Goal: Book appointment/travel/reservation

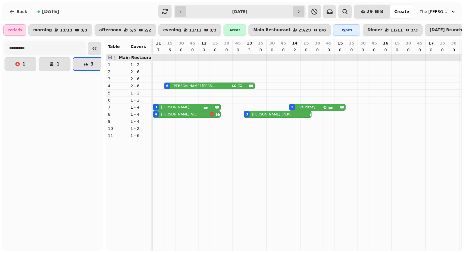
scroll to position [0, 191]
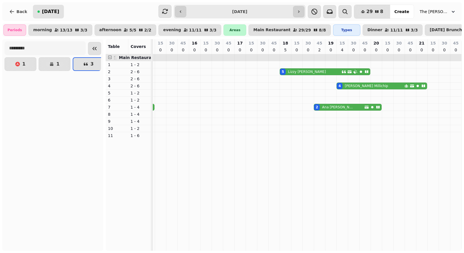
click at [43, 14] on span "[DATE]" at bounding box center [50, 11] width 17 height 5
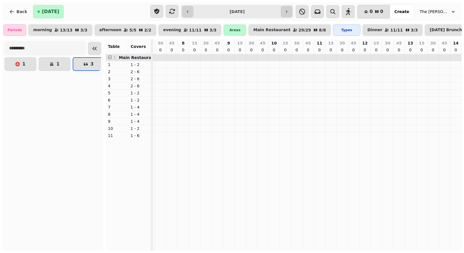
scroll to position [0, 553]
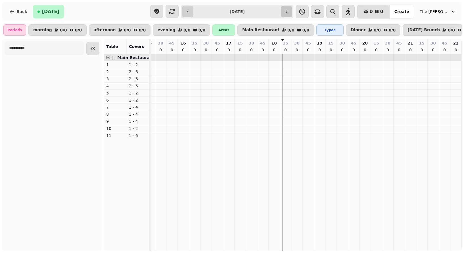
click at [289, 9] on icon "button" at bounding box center [286, 11] width 5 height 5
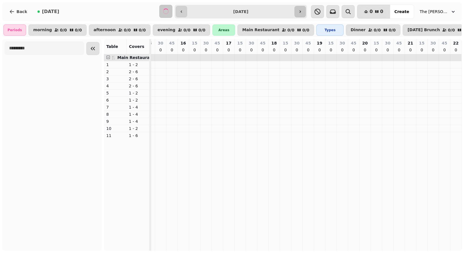
scroll to position [0, 0]
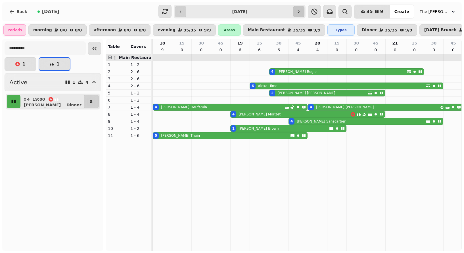
click at [301, 12] on icon "button" at bounding box center [298, 11] width 5 height 5
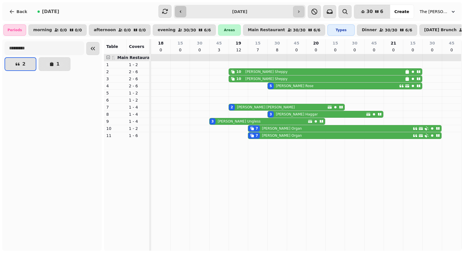
click at [183, 11] on icon "button" at bounding box center [180, 11] width 5 height 5
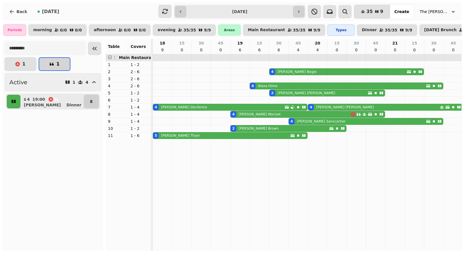
click at [66, 58] on button "1" at bounding box center [55, 64] width 32 height 14
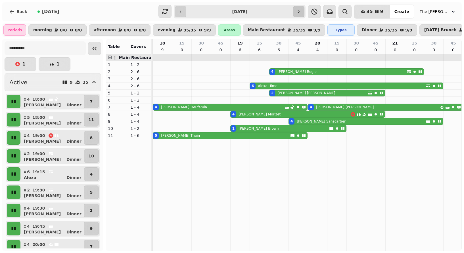
click at [300, 13] on icon "button" at bounding box center [298, 11] width 5 height 5
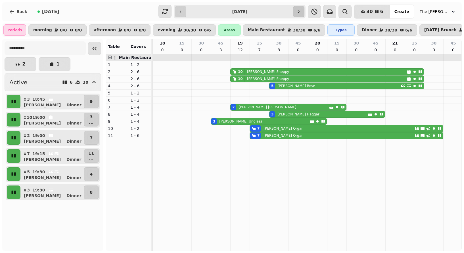
click at [300, 13] on icon "button" at bounding box center [298, 11] width 5 height 5
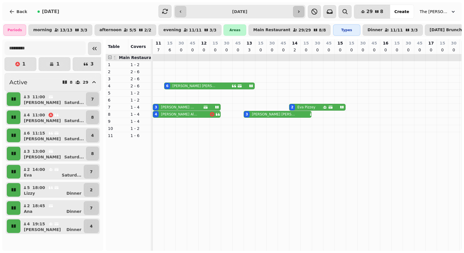
scroll to position [0, 191]
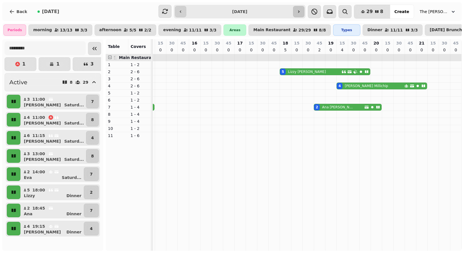
click at [300, 13] on icon "button" at bounding box center [298, 11] width 5 height 5
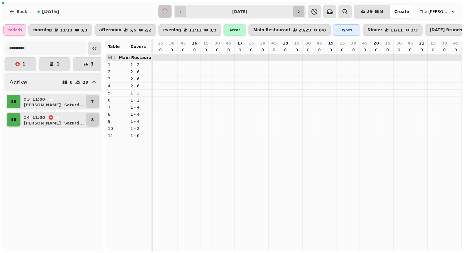
scroll to position [0, 0]
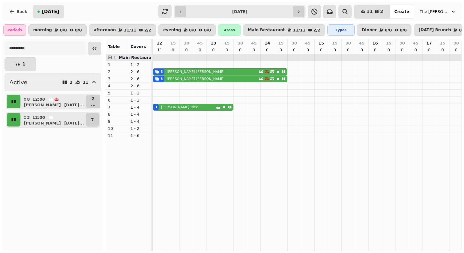
click at [45, 12] on span "[DATE]" at bounding box center [50, 11] width 17 height 5
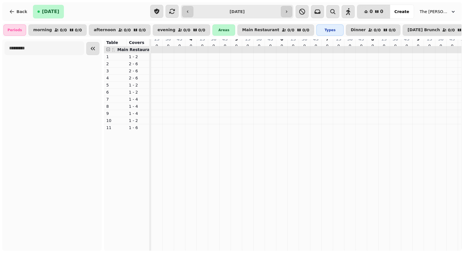
scroll to position [0, 553]
click at [289, 16] on button "button" at bounding box center [286, 11] width 11 height 11
type input "**********"
